Goal: Find specific page/section: Find specific page/section

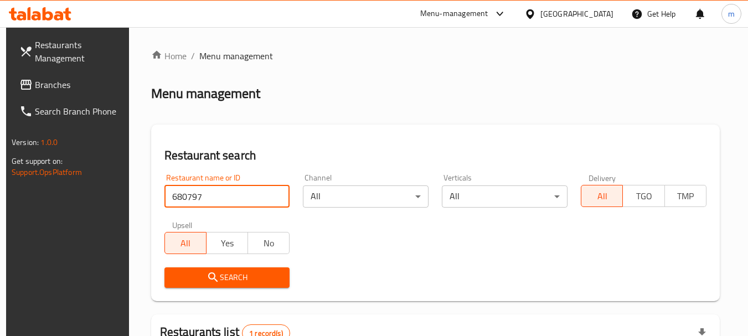
scroll to position [158, 0]
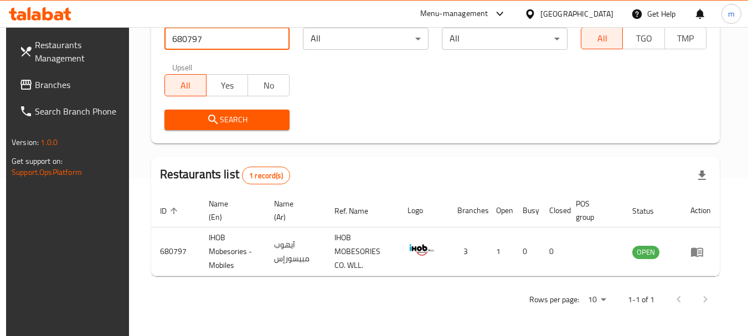
click at [613, 10] on div "[GEOGRAPHIC_DATA]" at bounding box center [577, 14] width 73 height 12
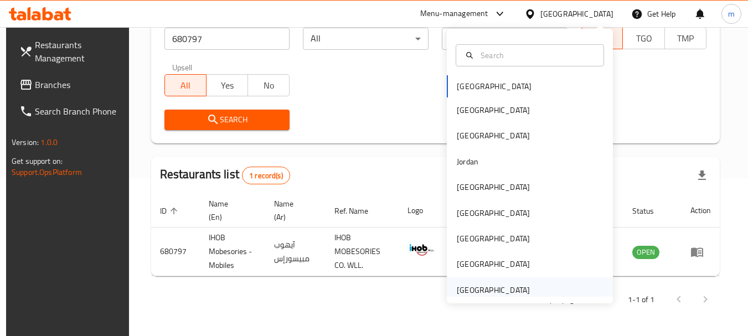
click at [491, 294] on div "[GEOGRAPHIC_DATA]" at bounding box center [493, 290] width 73 height 12
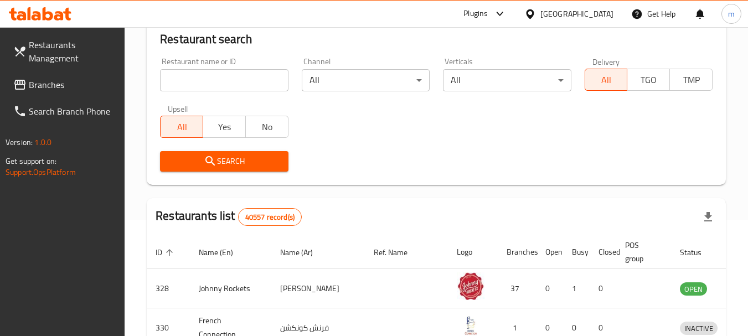
scroll to position [158, 0]
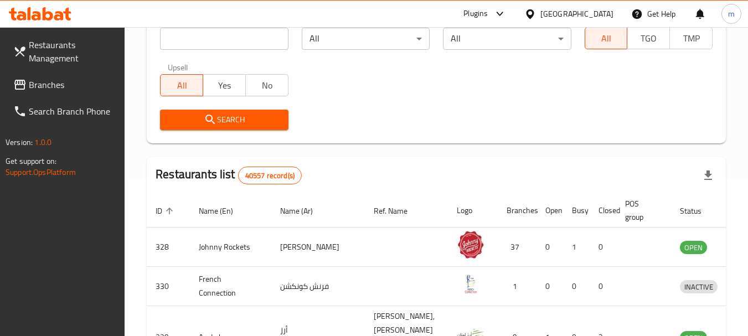
click at [40, 88] on span "Branches" at bounding box center [73, 84] width 88 height 13
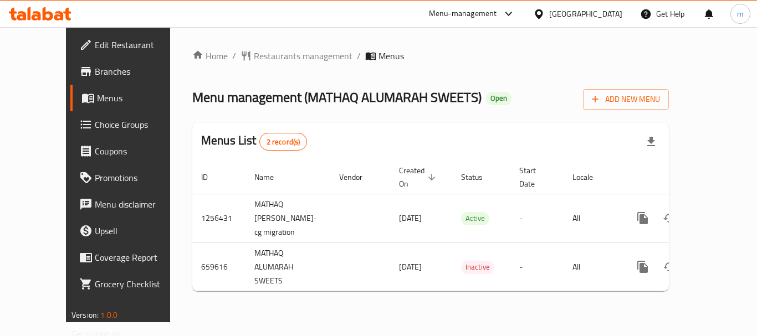
click at [279, 47] on div "Home / Restaurants management / Menus Menu management ( MATHAQ ALUMARAH SWEETS …" at bounding box center [430, 174] width 521 height 295
click at [278, 55] on span "Restaurants management" at bounding box center [303, 55] width 99 height 13
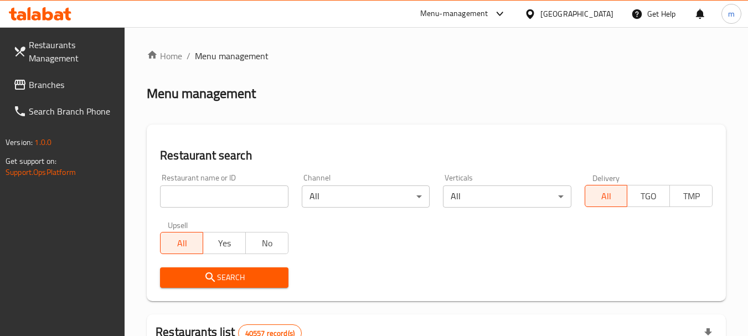
click at [208, 196] on input "search" at bounding box center [224, 197] width 128 height 22
paste input "641749"
type input "641749"
click button "Search" at bounding box center [224, 278] width 128 height 20
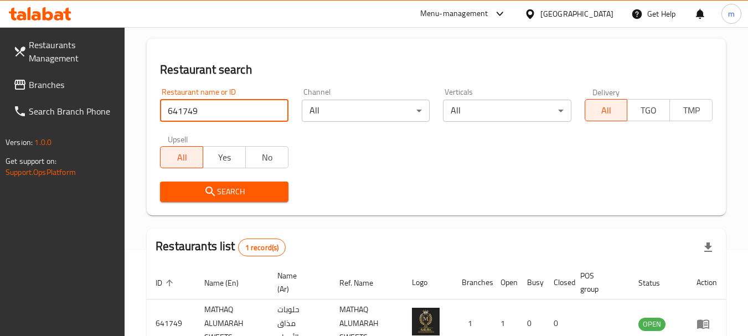
scroll to position [158, 0]
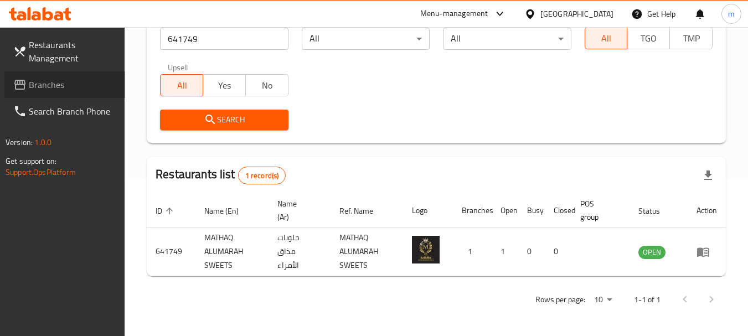
click at [48, 85] on span "Branches" at bounding box center [73, 84] width 88 height 13
